Goal: Information Seeking & Learning: Check status

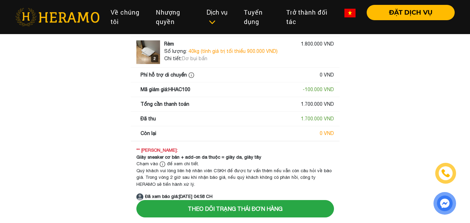
scroll to position [15, 0]
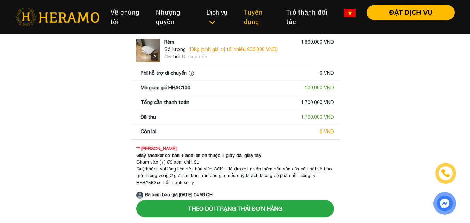
click at [247, 11] on link "Tuyển dụng" at bounding box center [259, 17] width 42 height 24
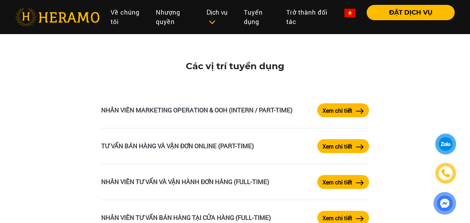
scroll to position [1139, 0]
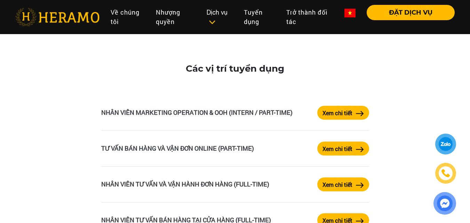
click at [342, 110] on label "Xem chi tiết" at bounding box center [338, 113] width 30 height 8
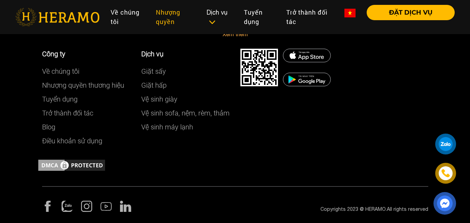
scroll to position [907, 0]
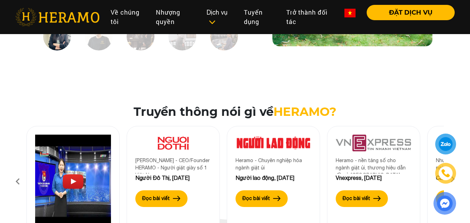
scroll to position [1139, 0]
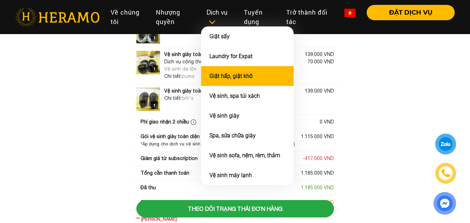
scroll to position [133, 0]
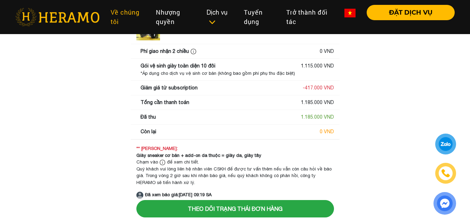
click at [142, 17] on link "Về chúng tôi" at bounding box center [127, 17] width 45 height 24
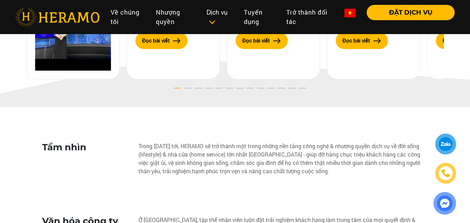
scroll to position [1240, 0]
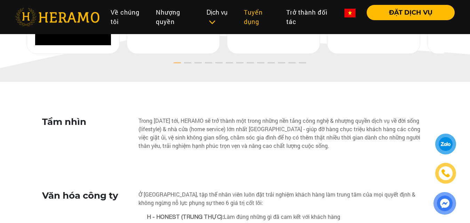
click at [260, 17] on link "Tuyển dụng" at bounding box center [259, 17] width 42 height 24
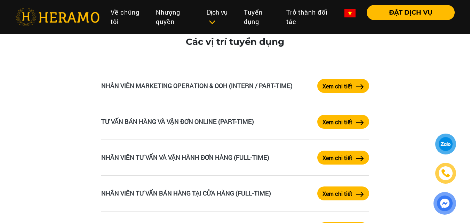
scroll to position [1164, 0]
